Goal: Task Accomplishment & Management: Complete application form

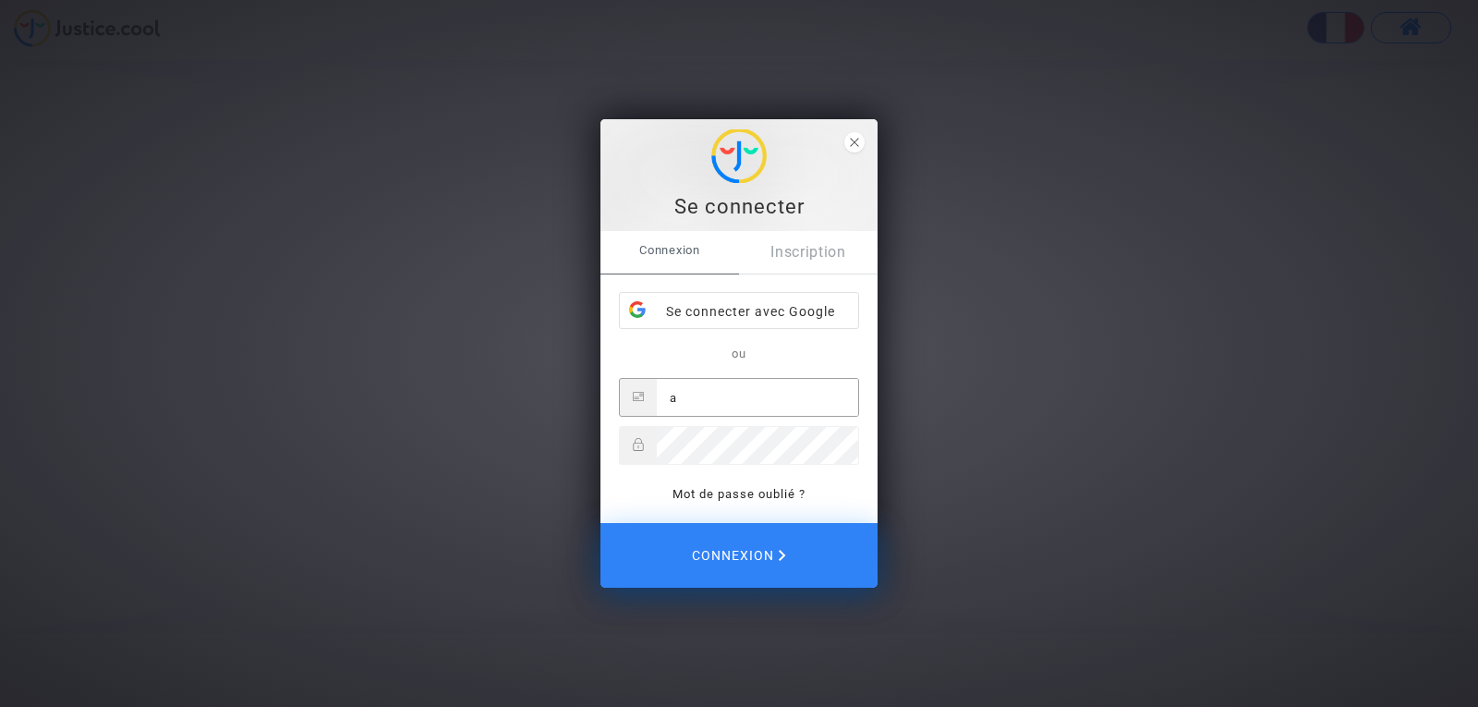
type input "[EMAIL_ADDRESS][PERSON_NAME][DOMAIN_NAME]"
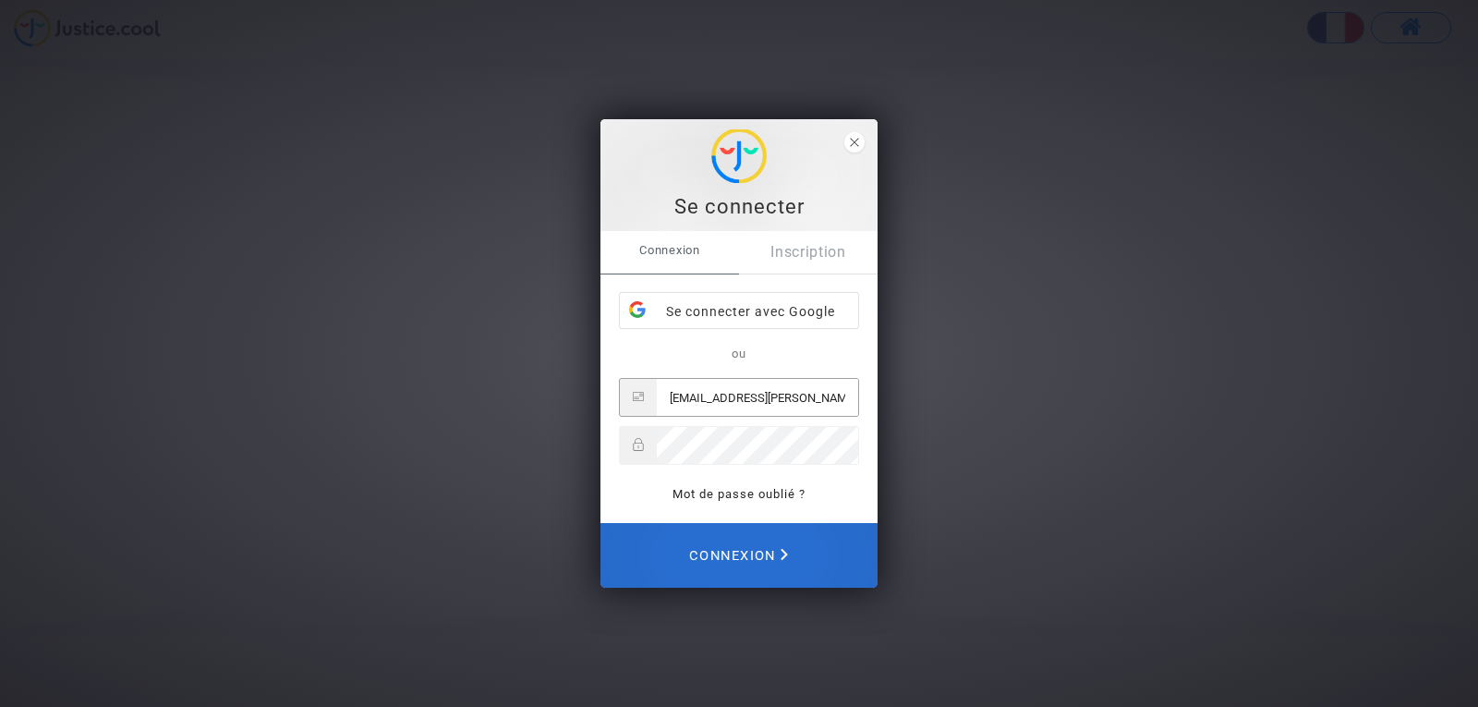
click at [718, 557] on span "Connexion" at bounding box center [738, 555] width 99 height 41
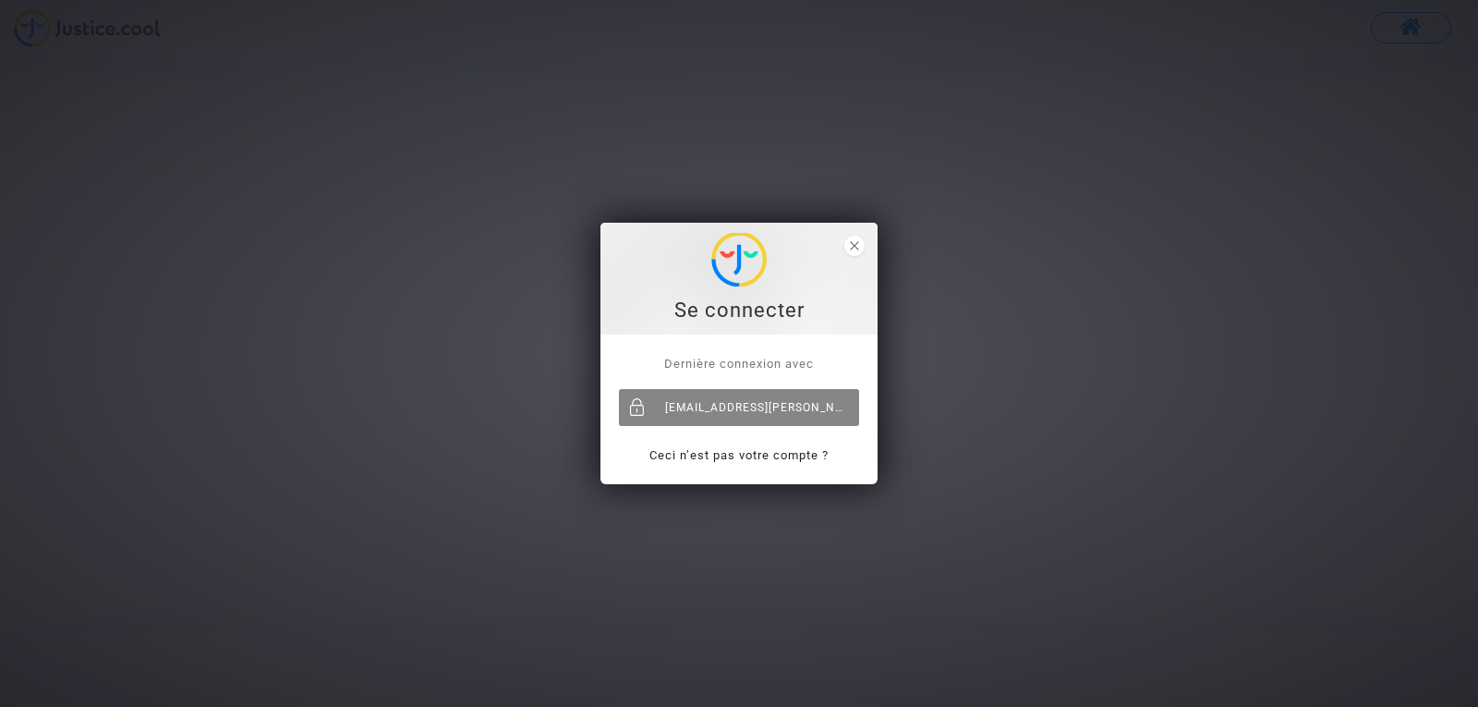
click at [738, 409] on div "[EMAIL_ADDRESS][PERSON_NAME][DOMAIN_NAME]" at bounding box center [739, 407] width 240 height 37
click at [722, 453] on link "Ceci n’est pas votre compte ?" at bounding box center [738, 455] width 179 height 14
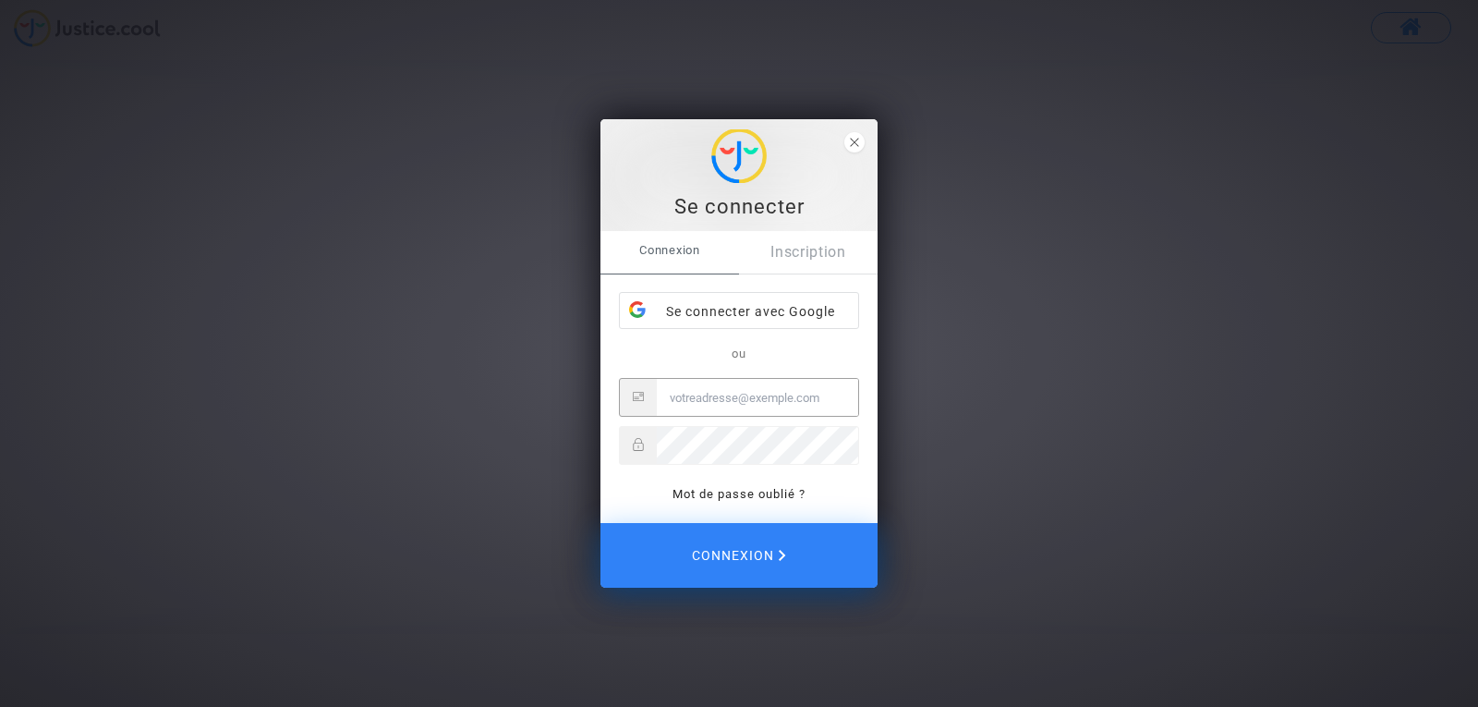
click at [716, 398] on input "Email" at bounding box center [757, 397] width 201 height 37
type input "[EMAIL_ADDRESS][PERSON_NAME][DOMAIN_NAME]"
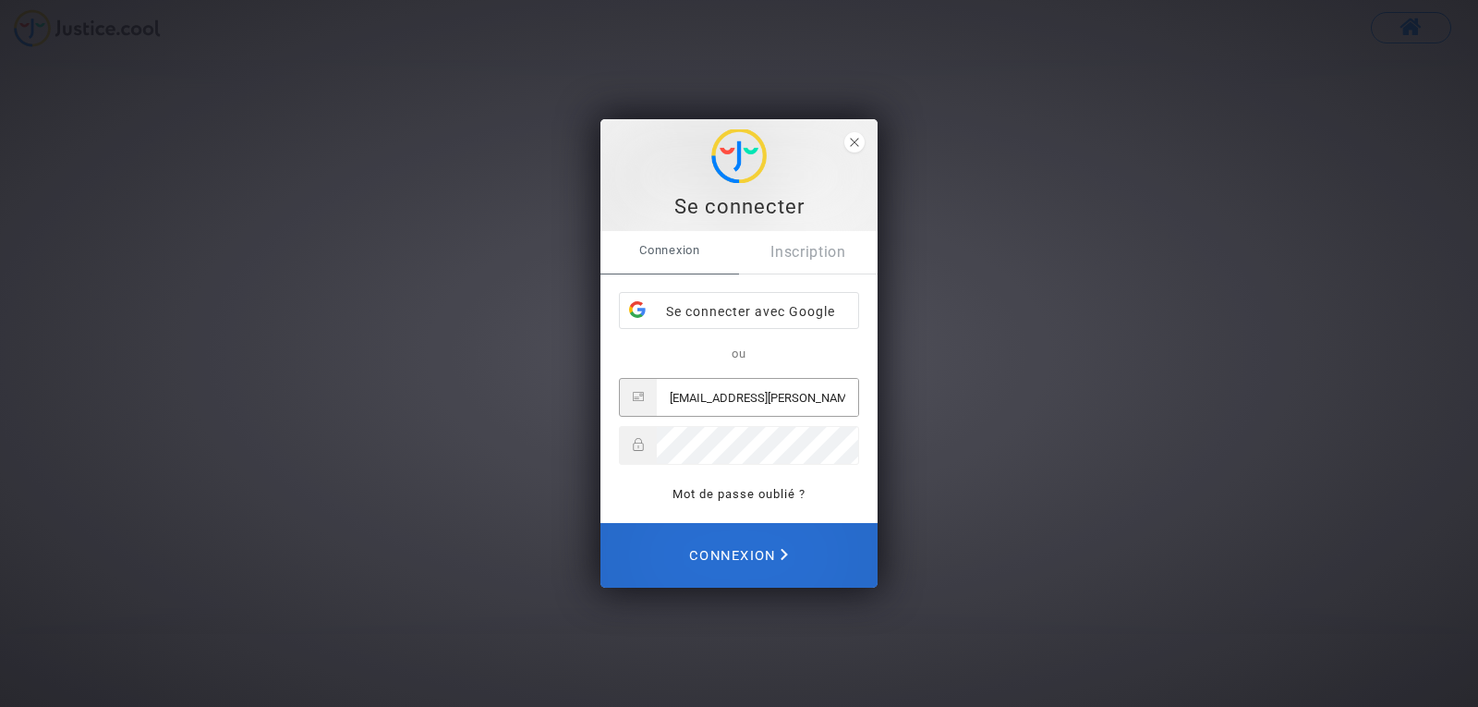
click at [699, 553] on span "Connexion" at bounding box center [738, 555] width 99 height 41
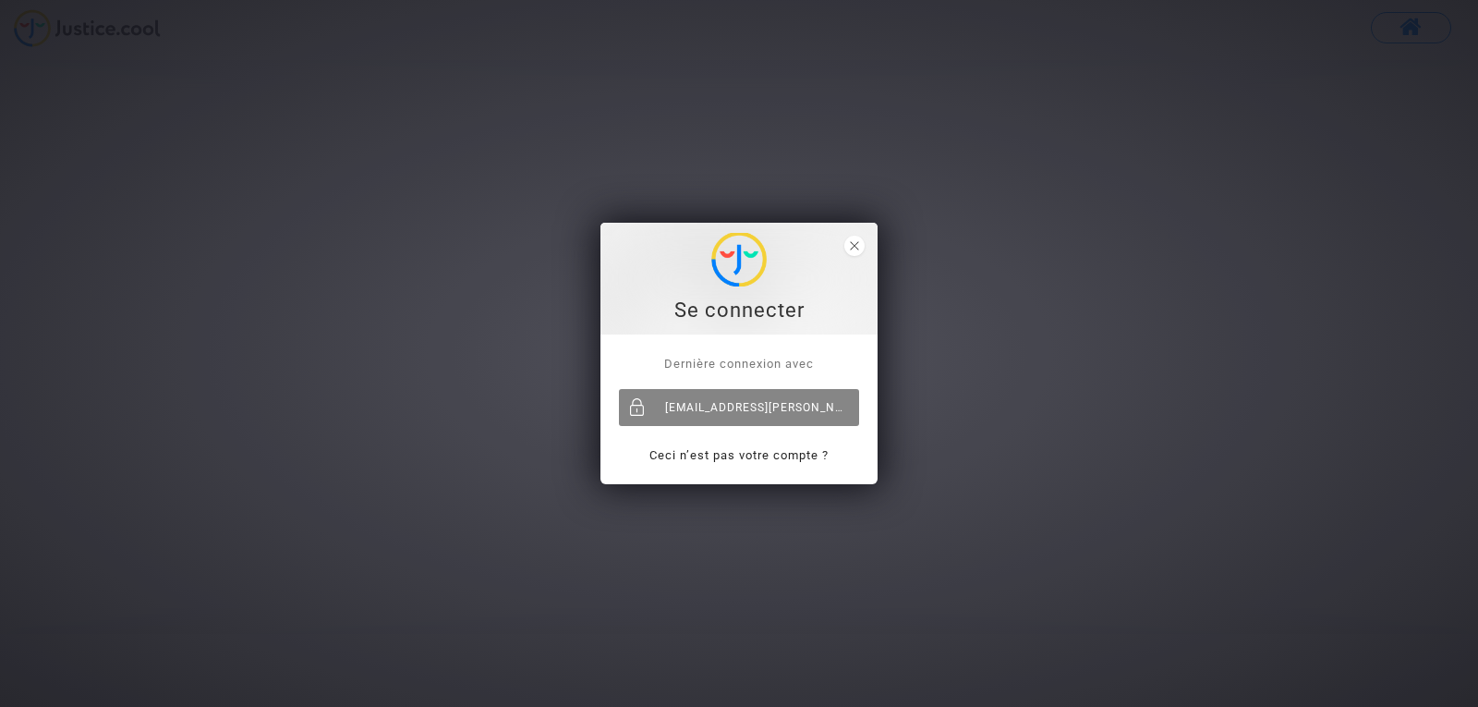
click at [713, 403] on div "[EMAIL_ADDRESS][PERSON_NAME][DOMAIN_NAME]" at bounding box center [739, 407] width 240 height 37
